Goal: Task Accomplishment & Management: Use online tool/utility

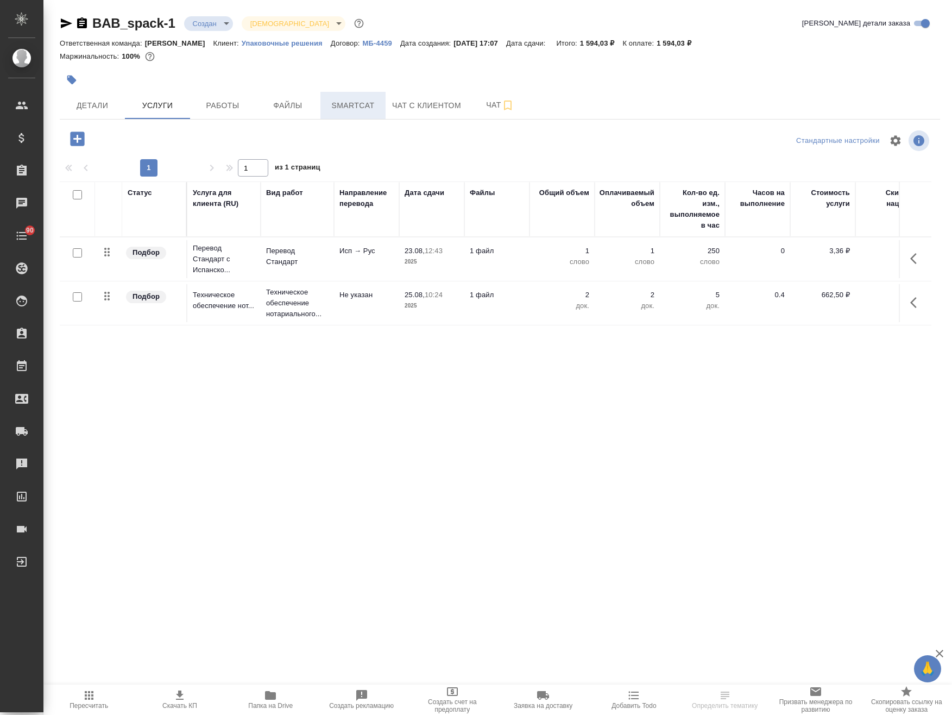
click at [362, 108] on span "Smartcat" at bounding box center [353, 106] width 52 height 14
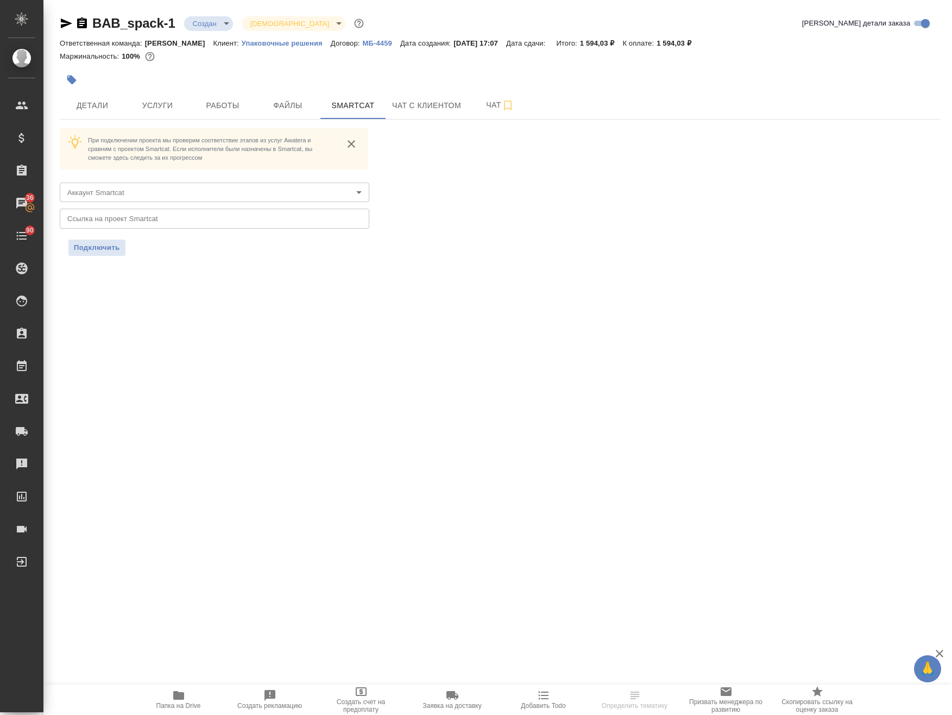
click at [256, 41] on p "Упаковочные решения" at bounding box center [286, 43] width 89 height 8
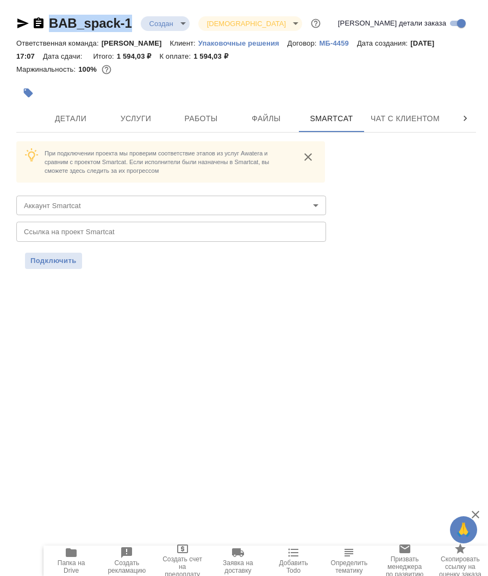
drag, startPoint x: 134, startPoint y: 15, endPoint x: 50, endPoint y: 33, distance: 85.5
click at [50, 33] on div "BAB_spack-1 Создан new Святая троица holyTrinity Кратко детали заказа Ответстве…" at bounding box center [245, 148] width 471 height 296
copy link "BAB_spack-1"
drag, startPoint x: 190, startPoint y: 41, endPoint x: 270, endPoint y: 45, distance: 79.9
click at [270, 45] on div "Ответственная команда: Бабушкинская Клиент: Упаковочные решения Договор: МБ-445…" at bounding box center [245, 49] width 459 height 26
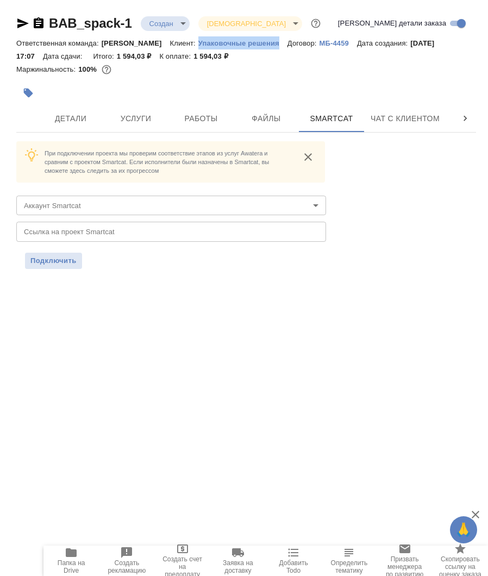
copy p "Упаковочные решения"
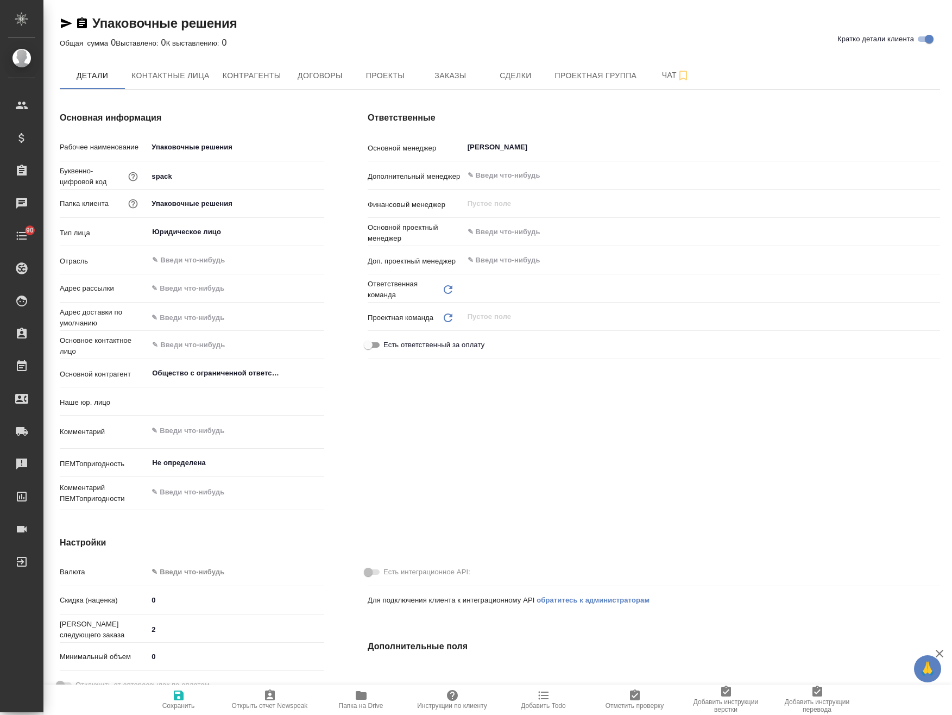
type input "(МБ) ООО "Монблан""
type textarea "x"
type input "Отдел продаж"
type textarea "x"
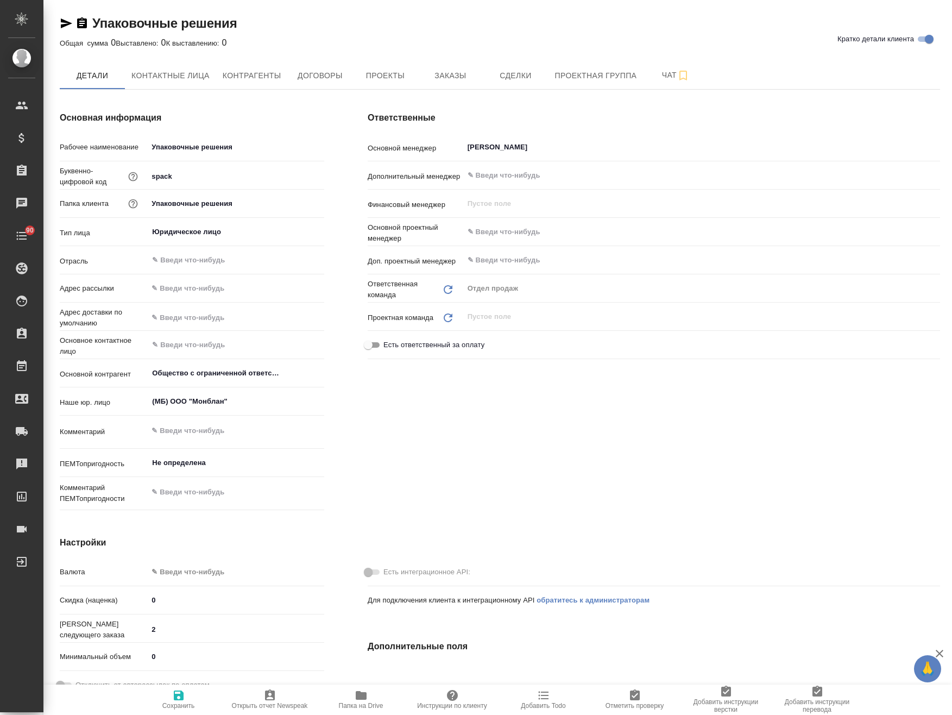
type textarea "x"
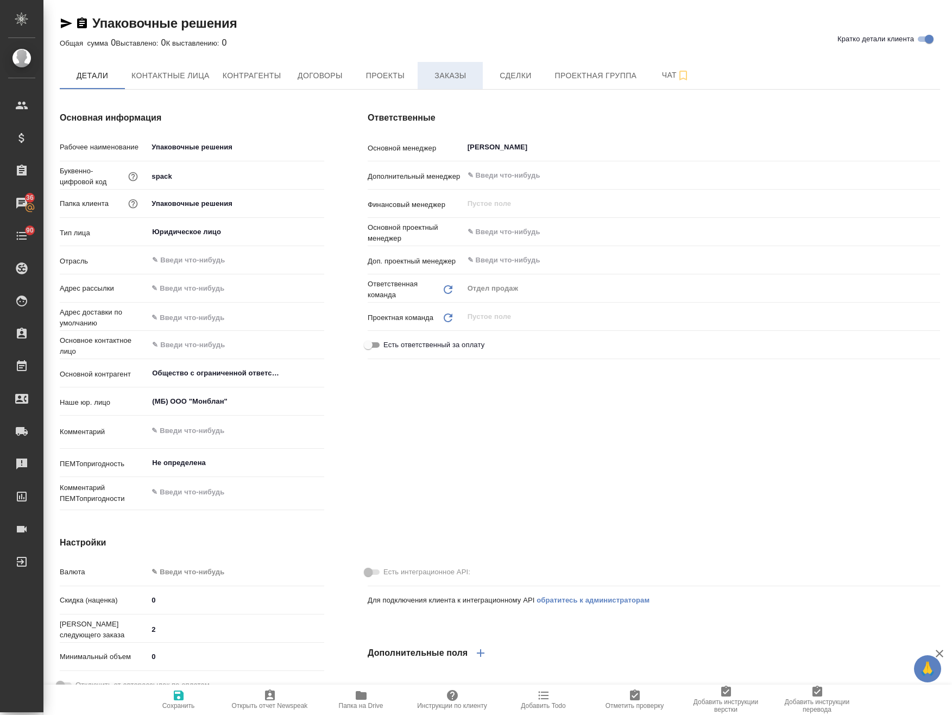
click at [452, 75] on span "Заказы" at bounding box center [450, 76] width 52 height 14
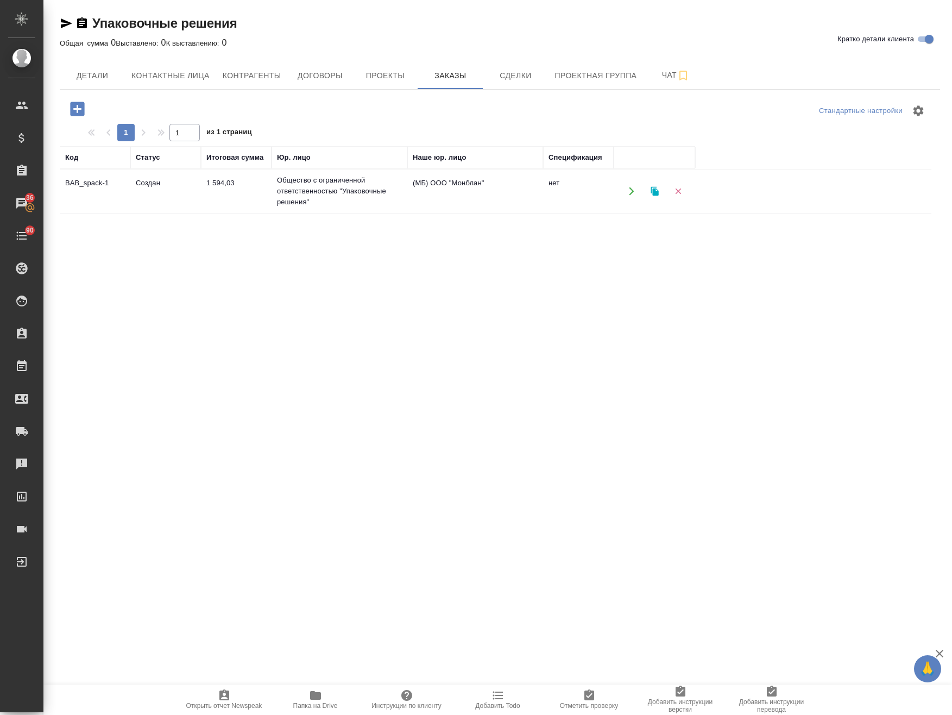
click at [95, 181] on td "BAB_spack-1" at bounding box center [95, 191] width 71 height 38
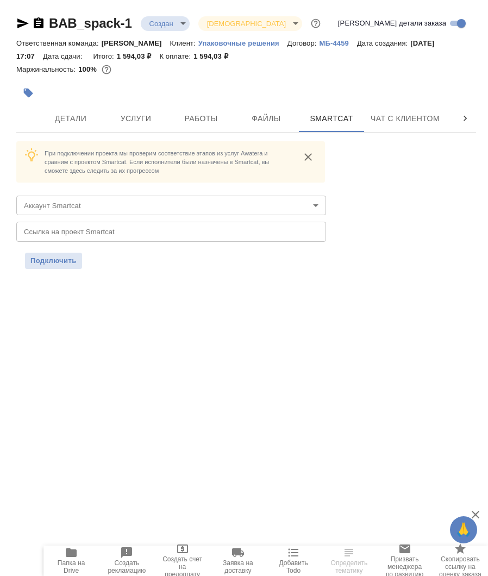
click at [437, 184] on div "При подключении проекта мы проверим соответствие этапов из услуг Awatera и срав…" at bounding box center [245, 205] width 459 height 128
click at [147, 230] on input "text" at bounding box center [170, 232] width 309 height 20
click at [101, 202] on body "🙏 .cls-1 fill:#fff; AWATERA Avdeenko Kirill Клиенты Спецификации Заказы Чаты 90…" at bounding box center [244, 288] width 488 height 576
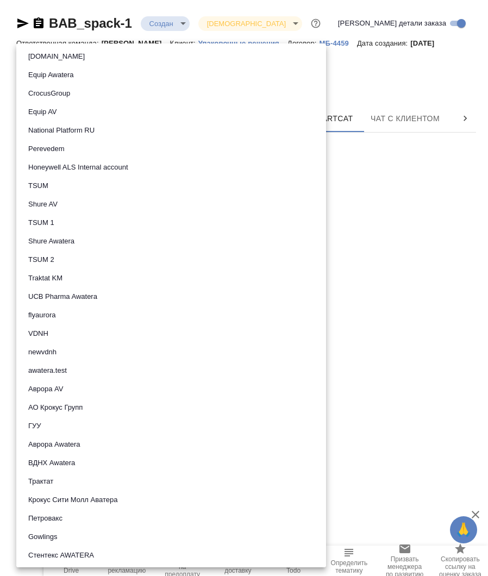
scroll to position [434, 0]
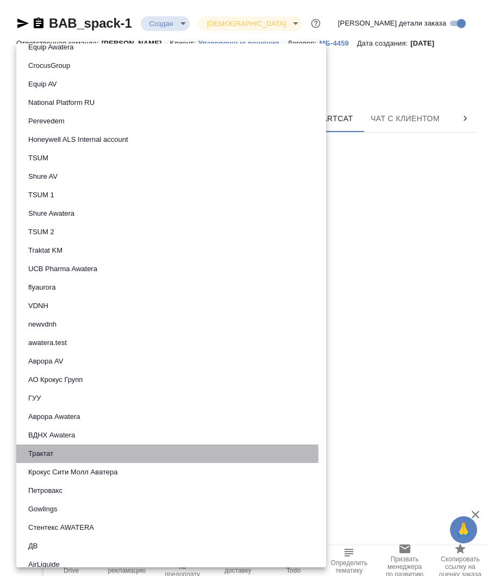
click at [94, 454] on li "Трактат" at bounding box center [170, 453] width 309 height 18
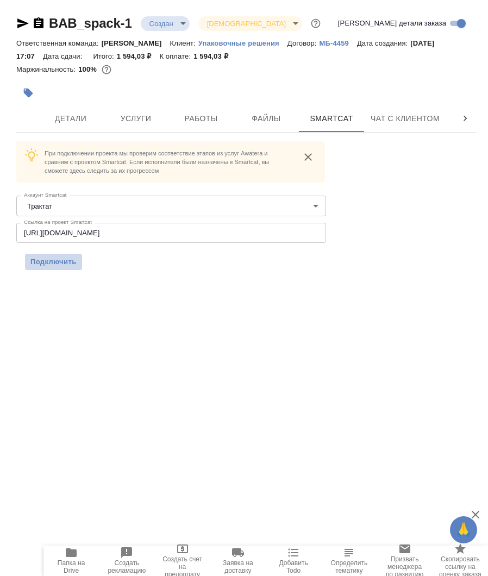
click at [63, 267] on button "Подключить" at bounding box center [53, 262] width 57 height 16
